Goal: Information Seeking & Learning: Learn about a topic

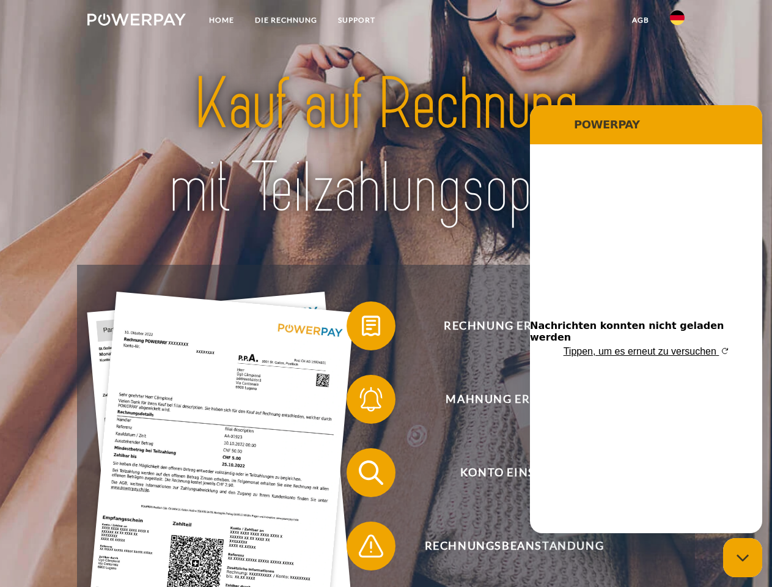
click at [136, 21] on img at bounding box center [136, 19] width 98 height 12
click at [677, 21] on img at bounding box center [677, 17] width 15 height 15
click at [640, 20] on link "agb" at bounding box center [641, 20] width 38 height 22
click at [362, 328] on span at bounding box center [352, 325] width 61 height 61
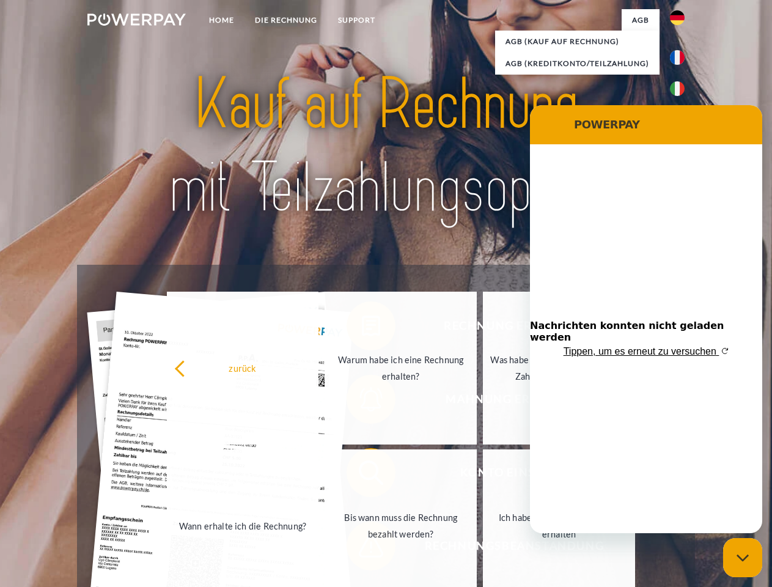
click at [362, 402] on div "Rechnung erhalten? Mahnung erhalten? Konto einsehen" at bounding box center [385, 509] width 617 height 489
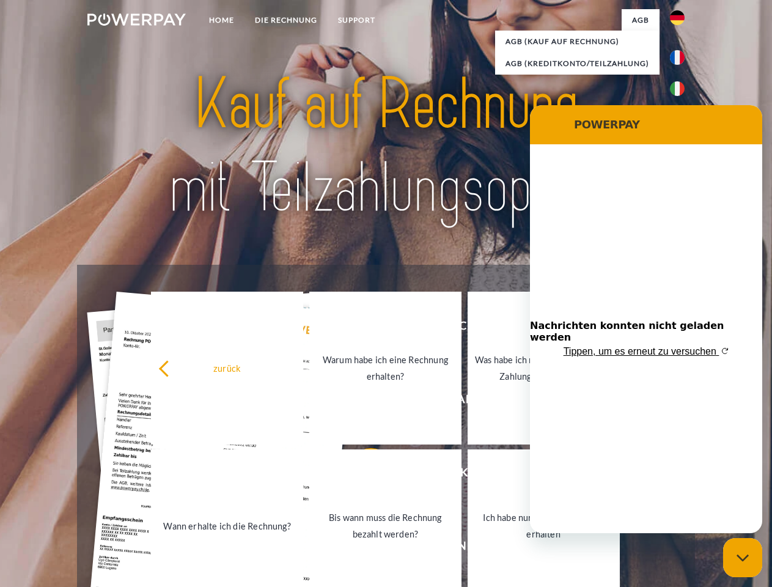
click at [362, 475] on link "Bis wann muss die Rechnung bezahlt werden?" at bounding box center [385, 525] width 152 height 153
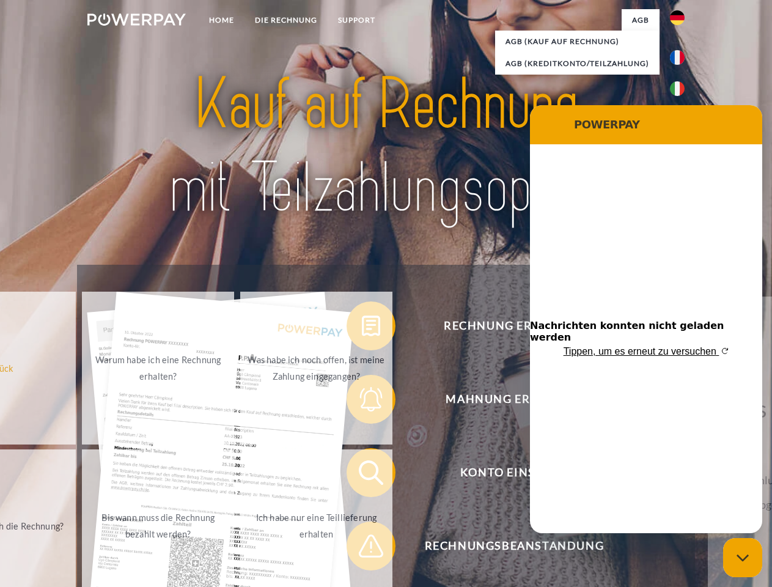
click at [362, 548] on span at bounding box center [352, 545] width 61 height 61
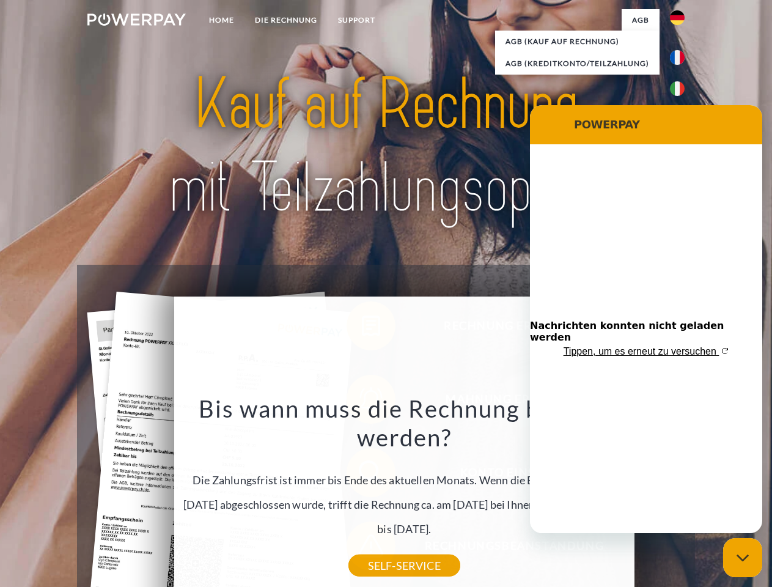
click at [743, 558] on icon "Messaging-Fenster schließen" at bounding box center [743, 558] width 13 height 8
